Goal: Check status: Check status

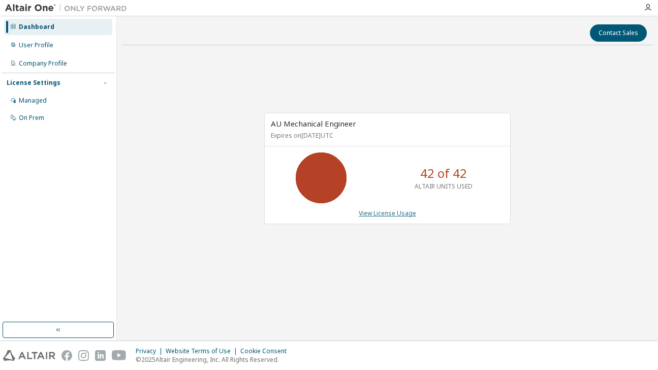
click at [388, 210] on link "View License Usage" at bounding box center [387, 213] width 57 height 9
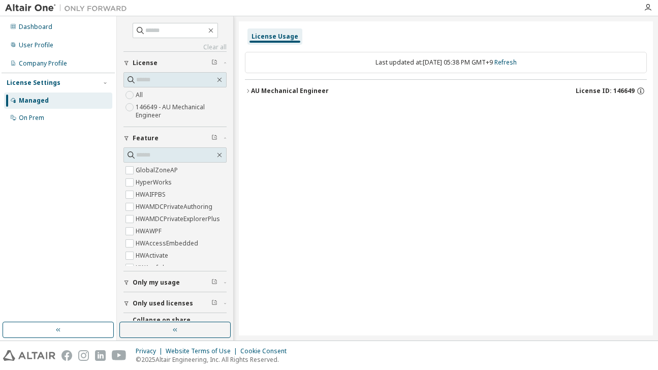
click at [250, 92] on icon "button" at bounding box center [248, 91] width 6 height 6
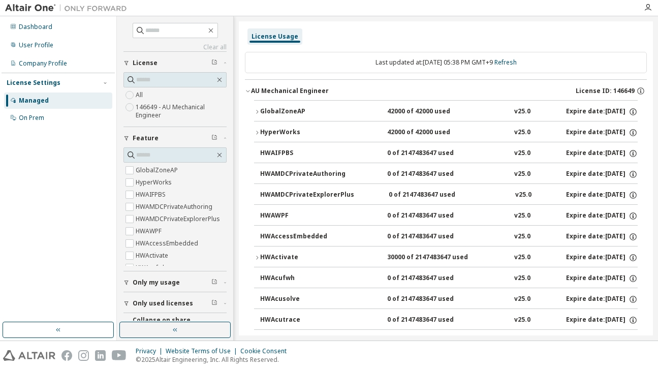
click at [277, 109] on div "GlobalZoneAP" at bounding box center [305, 111] width 91 height 9
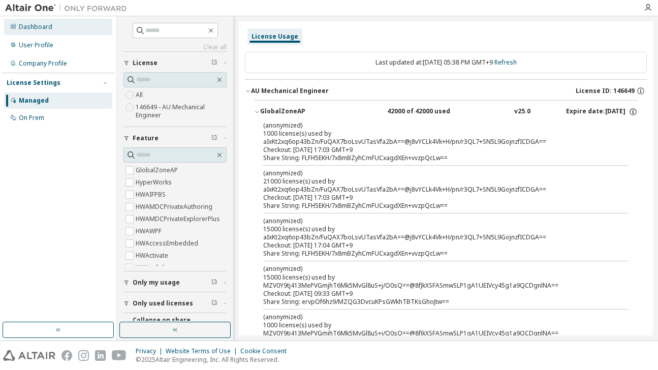
click at [60, 26] on div "Dashboard" at bounding box center [58, 27] width 108 height 16
